Goal: Task Accomplishment & Management: Manage account settings

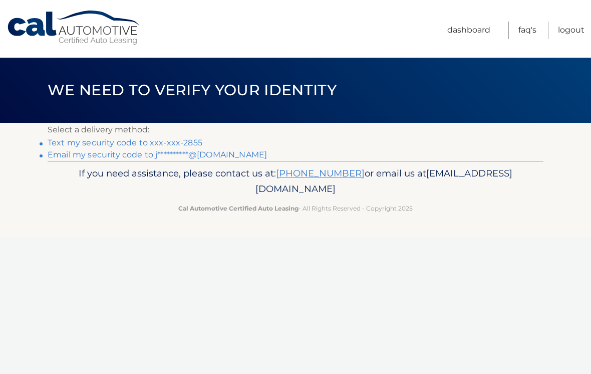
click at [87, 143] on link "Text my security code to xxx-xxx-2855" at bounding box center [125, 143] width 155 height 10
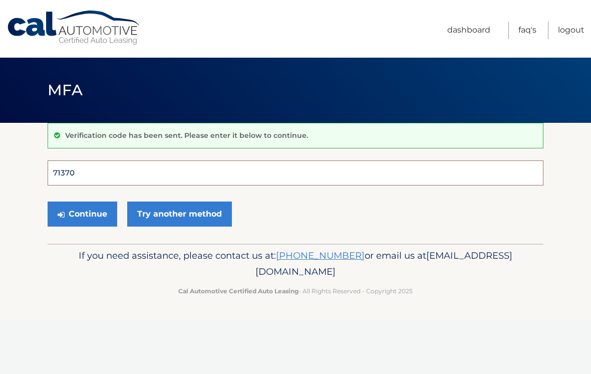
type input "713704"
click at [82, 213] on button "Continue" at bounding box center [83, 213] width 70 height 25
click at [96, 212] on button "Continue" at bounding box center [83, 213] width 70 height 25
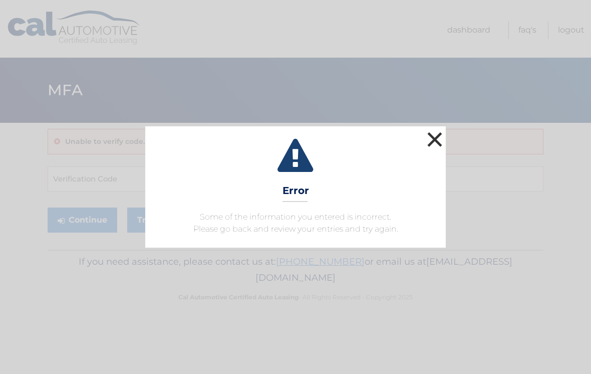
click at [435, 141] on button "×" at bounding box center [435, 139] width 20 height 20
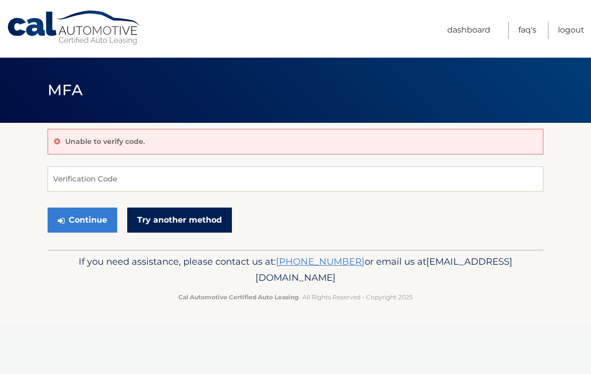
click at [193, 223] on link "Try another method" at bounding box center [179, 219] width 105 height 25
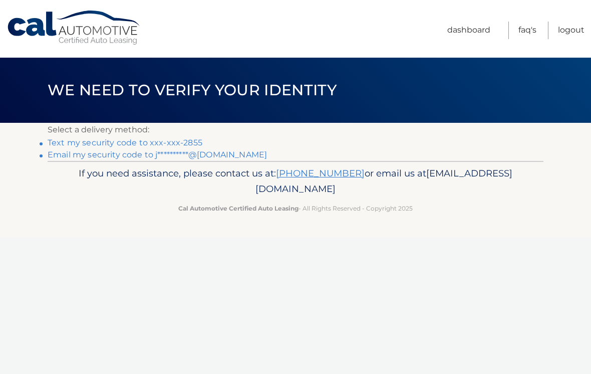
click at [87, 140] on link "Text my security code to xxx-xxx-2855" at bounding box center [125, 143] width 155 height 10
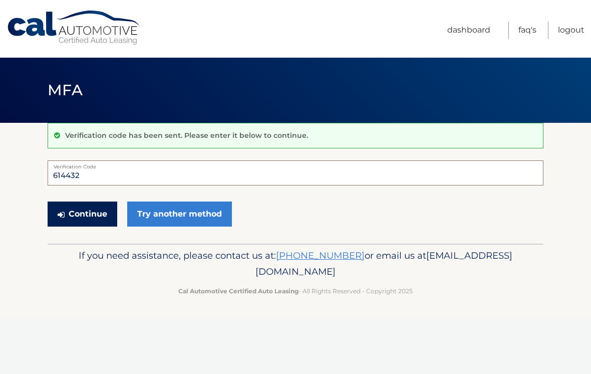
type input "614432"
click at [92, 213] on button "Continue" at bounding box center [83, 213] width 70 height 25
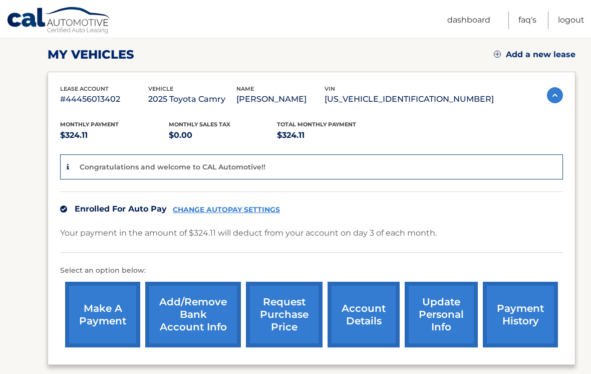
scroll to position [136, 0]
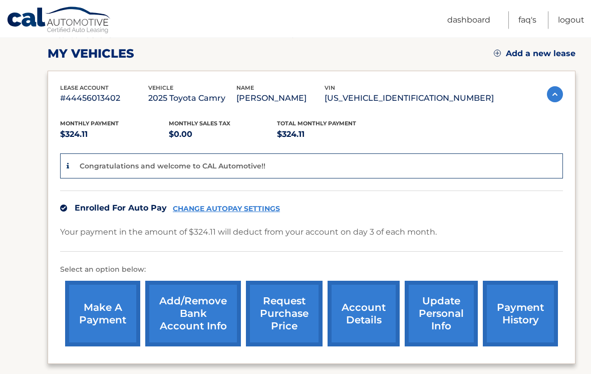
click at [239, 211] on link "CHANGE AUTOPAY SETTINGS" at bounding box center [226, 209] width 107 height 9
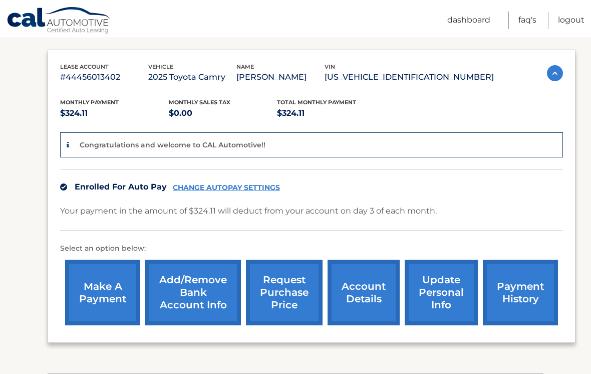
scroll to position [215, 0]
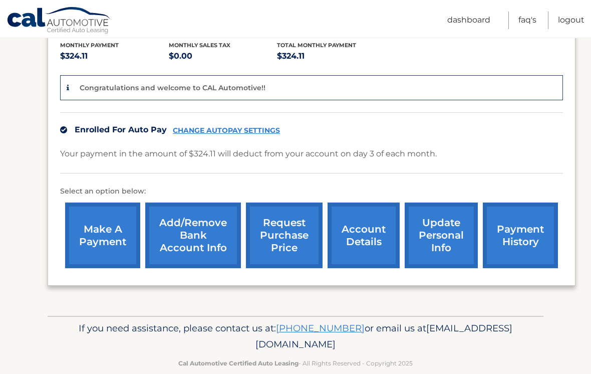
click at [521, 231] on link "payment history" at bounding box center [520, 235] width 75 height 66
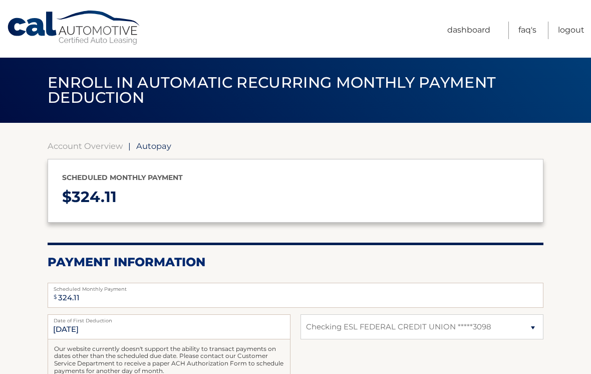
select select "YTYyMTJlZGEtOTI4Zi00MjM3LWFhZGYtMzJmZGU2M2RhZWNk"
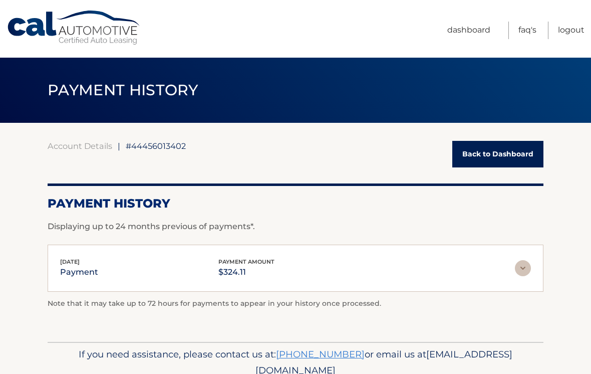
click at [528, 271] on img at bounding box center [523, 268] width 16 height 16
